Goal: Information Seeking & Learning: Learn about a topic

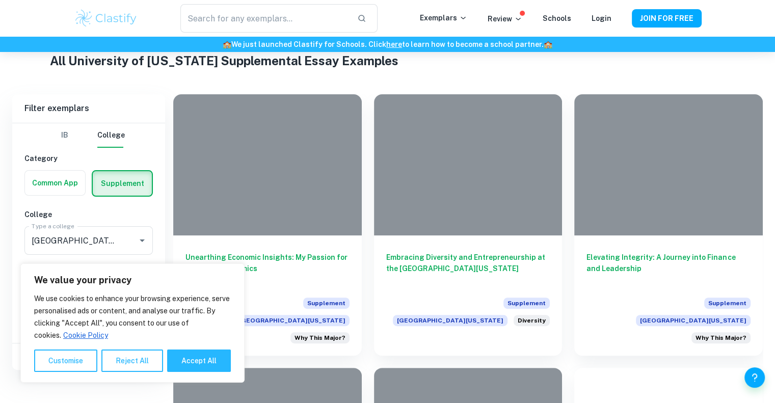
scroll to position [204, 0]
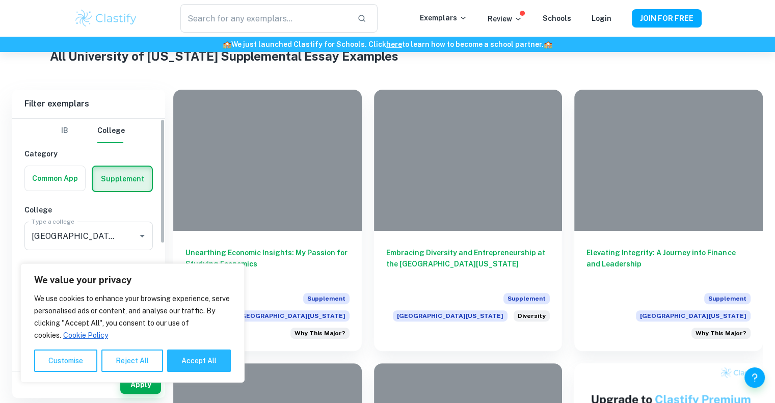
click at [72, 182] on label "button" at bounding box center [55, 178] width 60 height 24
click at [0, 0] on input "radio" at bounding box center [0, 0] width 0 height 0
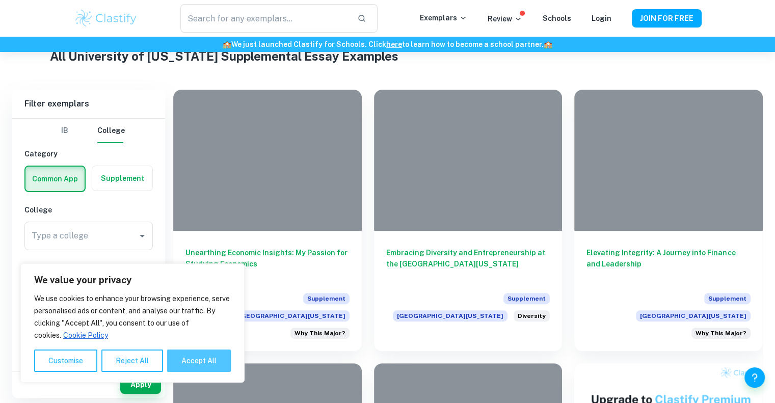
click at [194, 364] on button "Accept All" at bounding box center [199, 361] width 64 height 22
checkbox input "true"
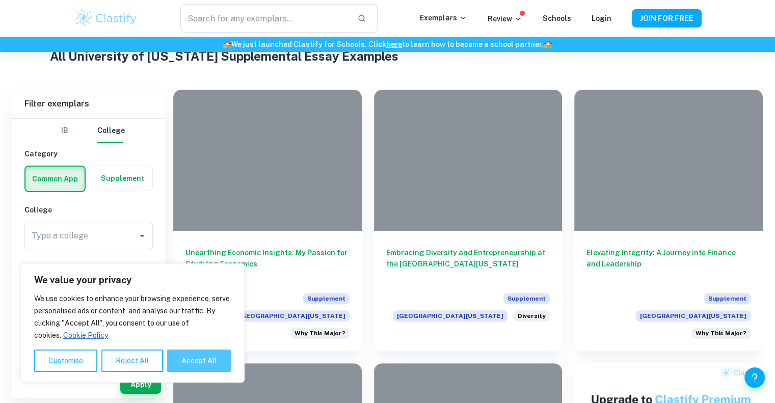
checkbox input "true"
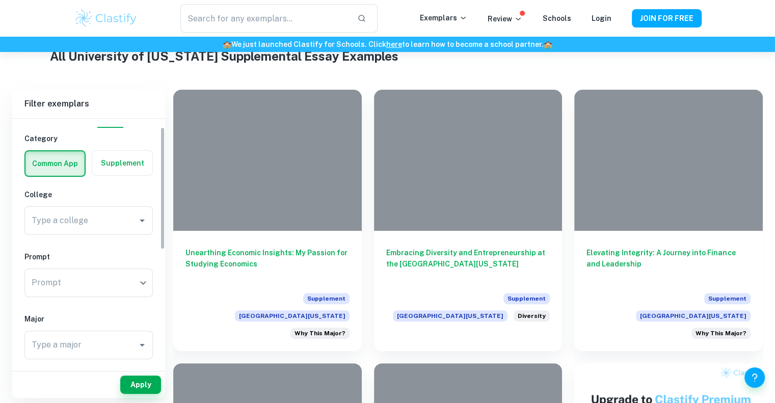
scroll to position [24, 0]
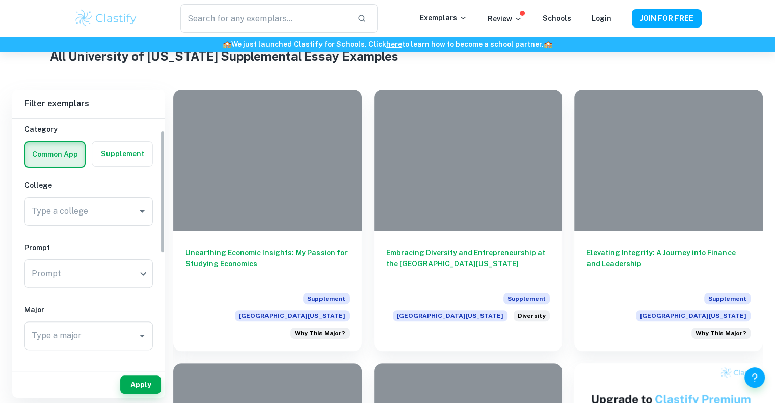
click at [123, 230] on div "IB College Category Common App Supplement College Type a college Type a college…" at bounding box center [88, 346] width 153 height 504
click at [122, 218] on div at bounding box center [135, 211] width 27 height 14
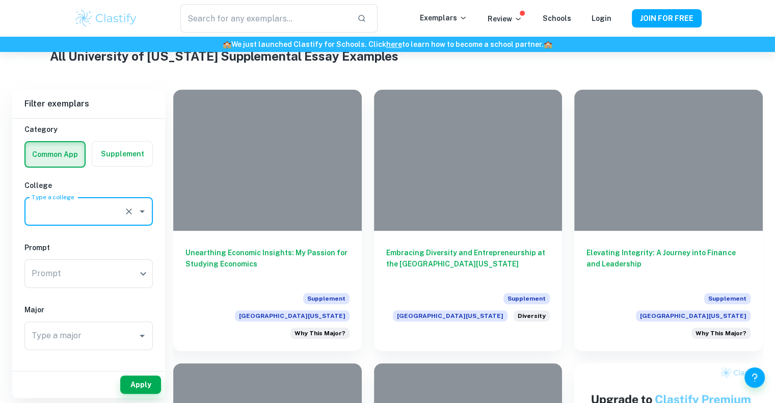
click at [141, 212] on icon "Open" at bounding box center [142, 211] width 12 height 12
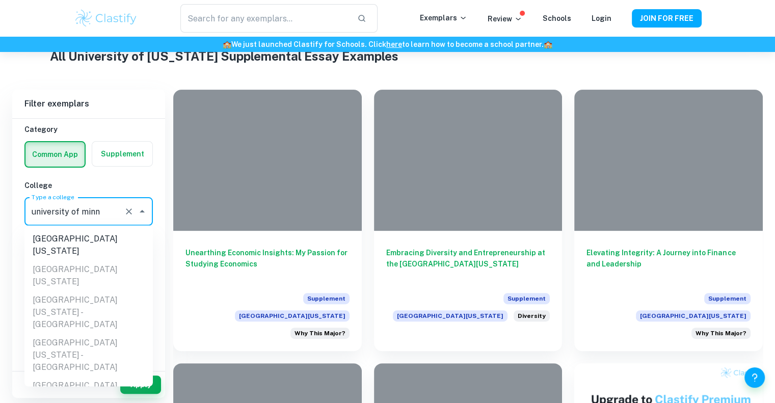
click at [88, 239] on li "[GEOGRAPHIC_DATA][US_STATE]" at bounding box center [88, 244] width 128 height 31
type input "[GEOGRAPHIC_DATA][US_STATE]"
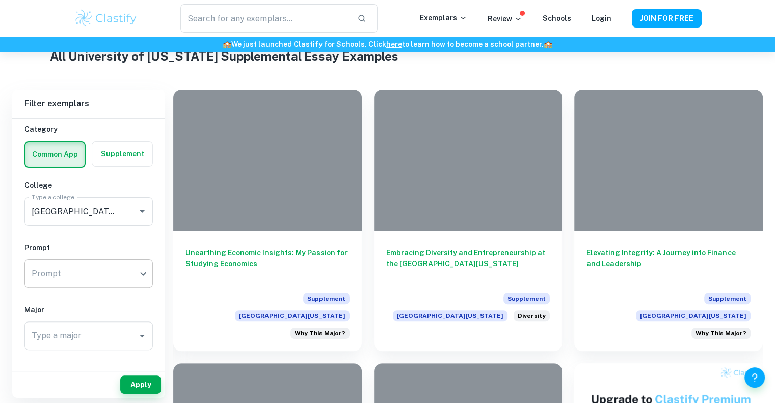
click at [90, 251] on body "We value your privacy We use cookies to enhance your browsing experience, serve…" at bounding box center [387, 49] width 775 height 403
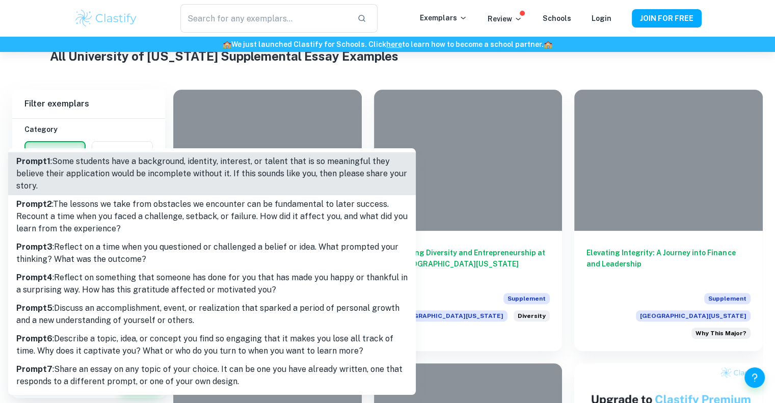
click at [124, 106] on div at bounding box center [387, 201] width 775 height 403
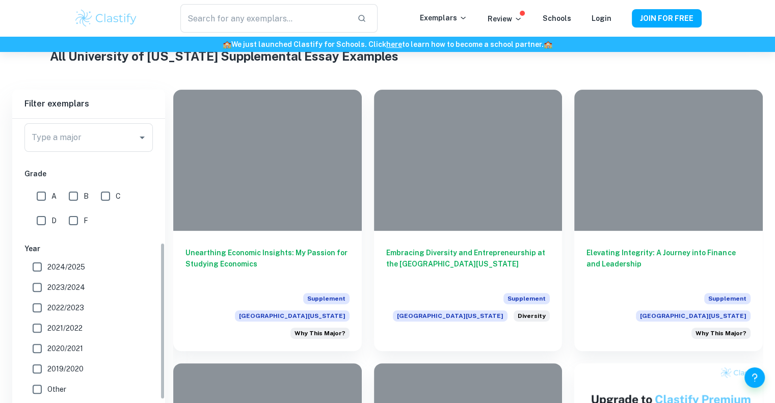
scroll to position [222, 0]
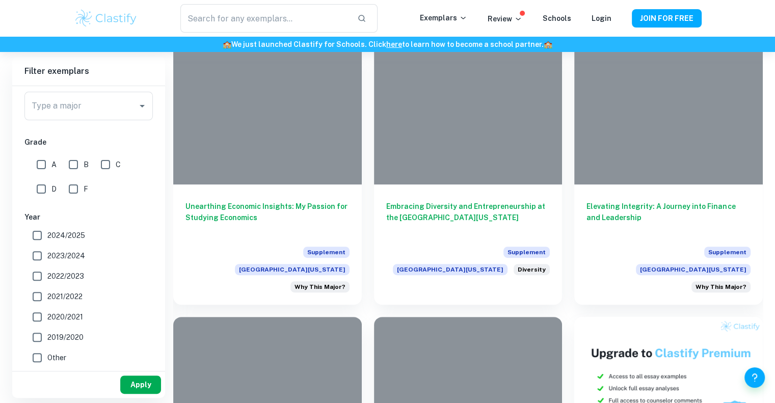
click at [151, 389] on button "Apply" at bounding box center [140, 385] width 41 height 18
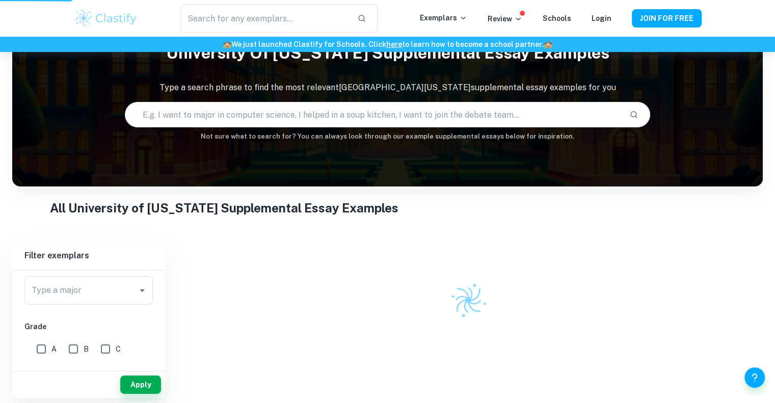
scroll to position [52, 0]
